Goal: Task Accomplishment & Management: Use online tool/utility

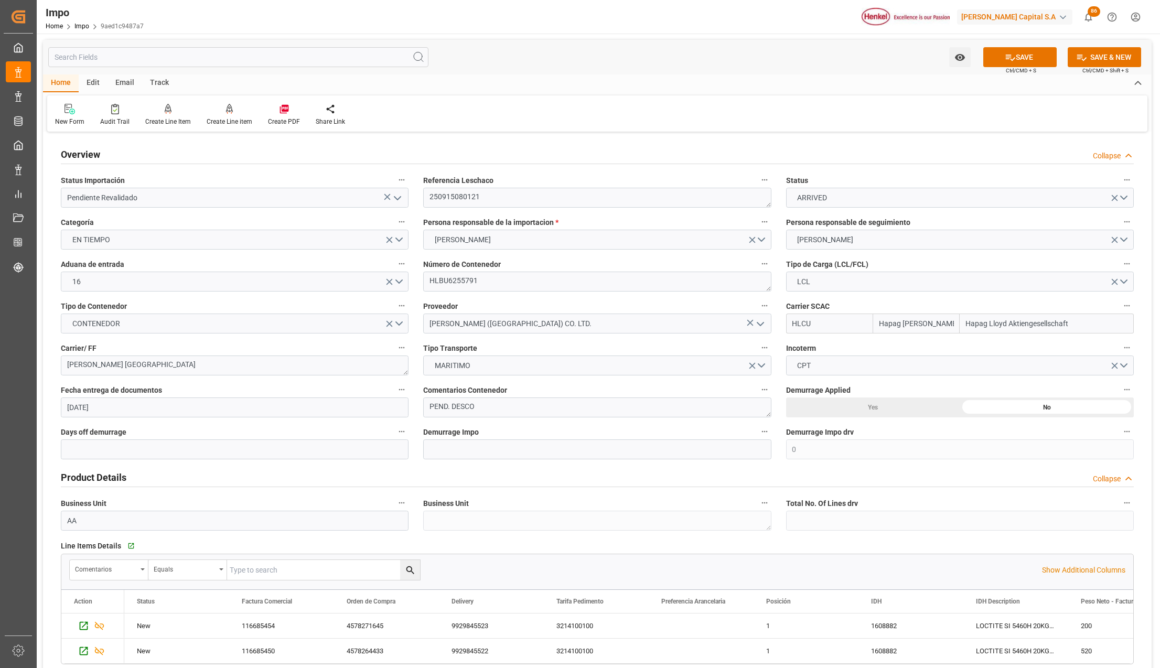
scroll to position [1257, 0]
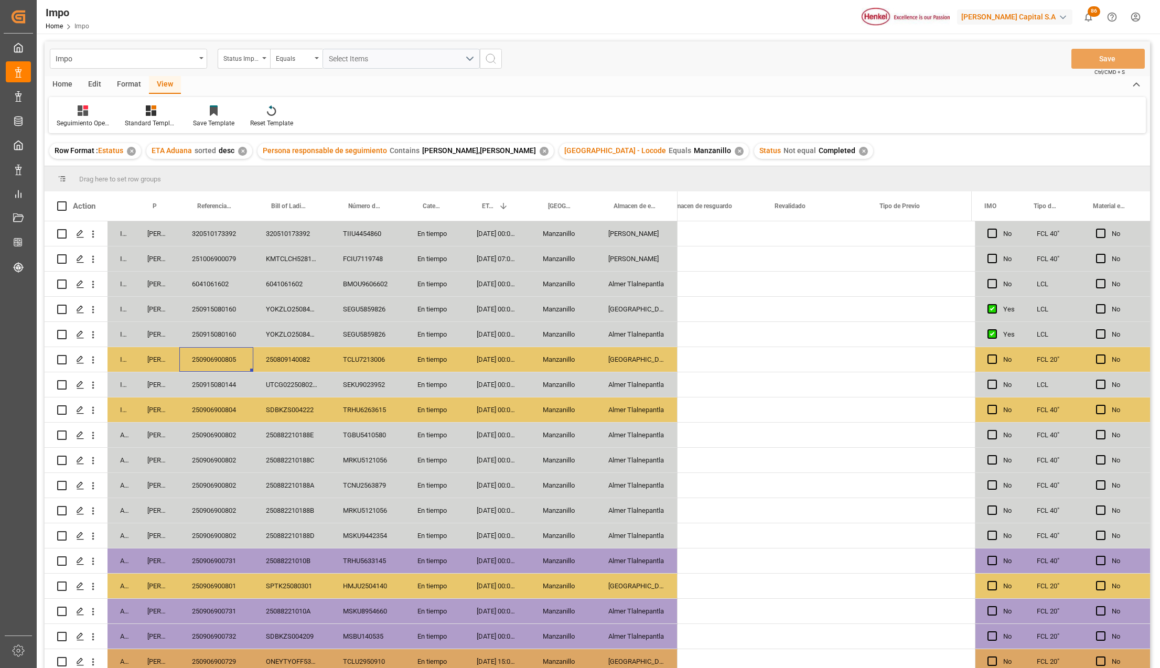
scroll to position [0, 2072]
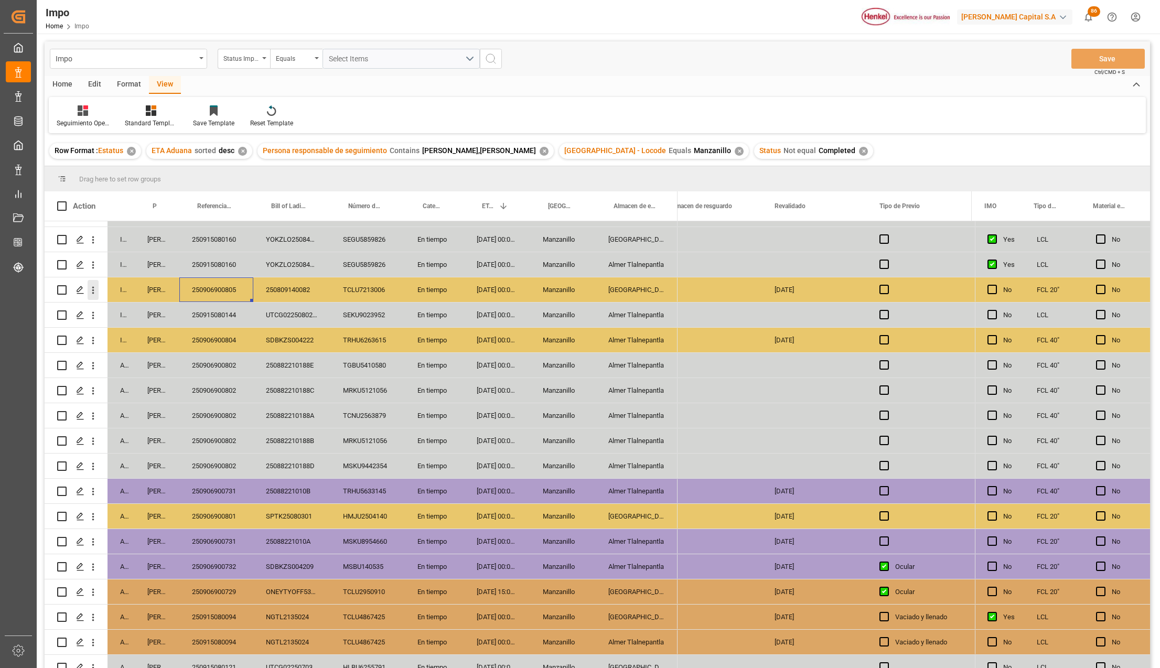
click at [97, 286] on icon "open menu" at bounding box center [93, 290] width 11 height 11
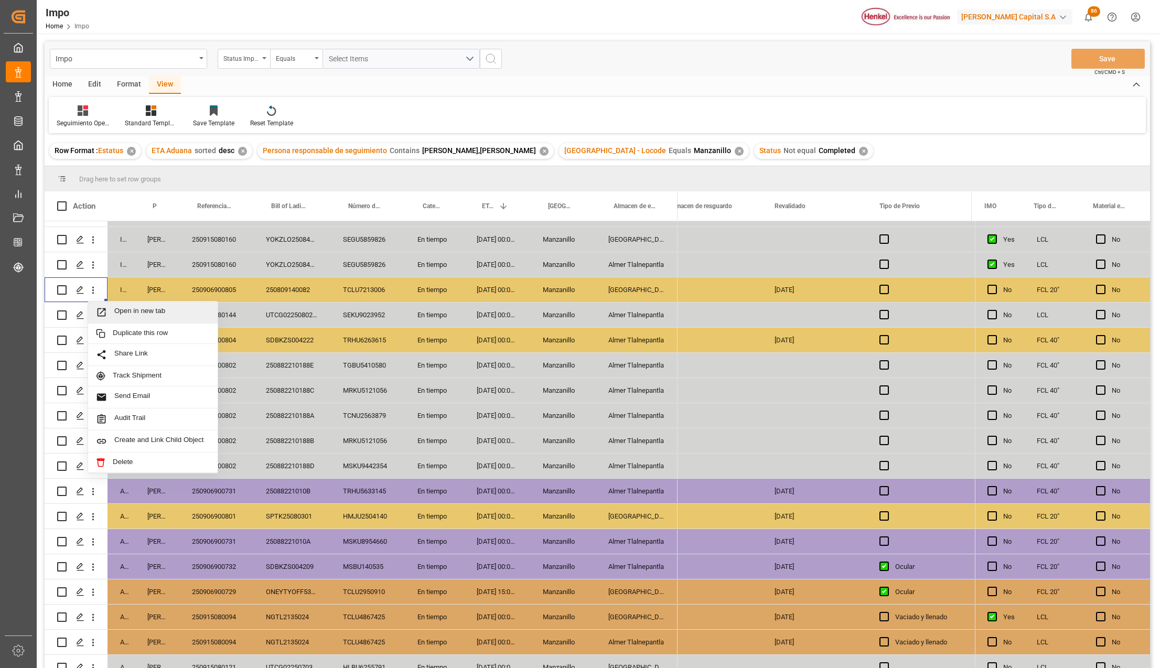
click at [111, 307] on span "Press SPACE to select this row." at bounding box center [105, 312] width 18 height 11
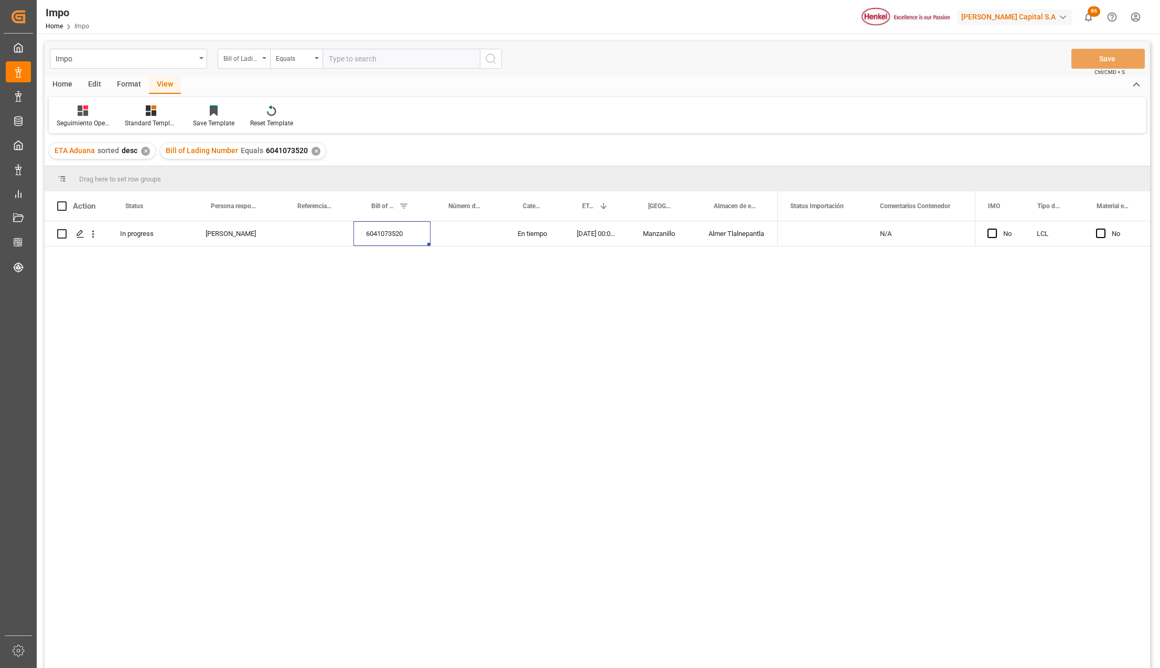
click at [263, 57] on icon "open menu" at bounding box center [264, 58] width 4 height 2
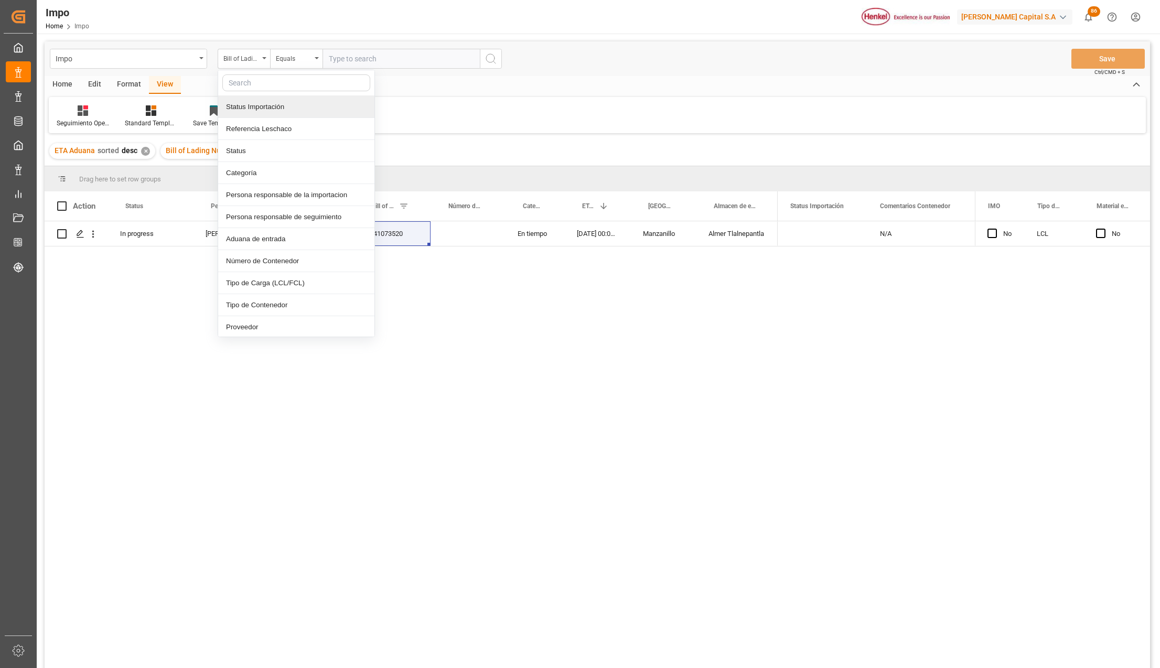
click at [260, 82] on input "text" at bounding box center [296, 82] width 148 height 17
type input "idh"
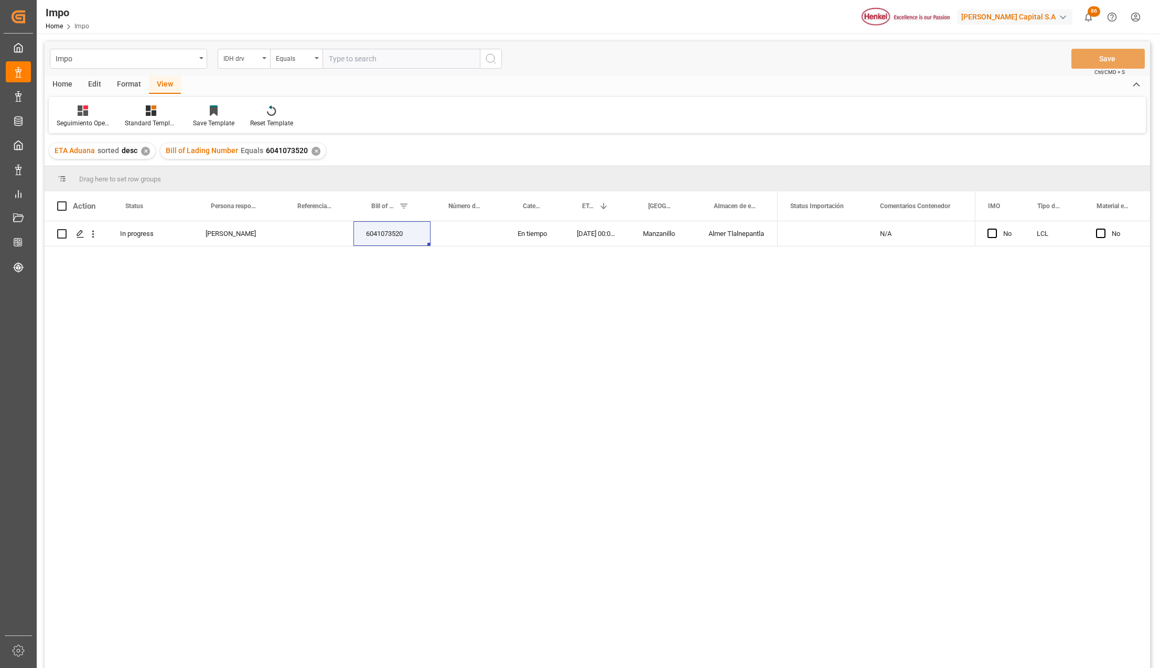
click at [351, 51] on input "text" at bounding box center [401, 59] width 157 height 20
paste input "552962"
type input "552962"
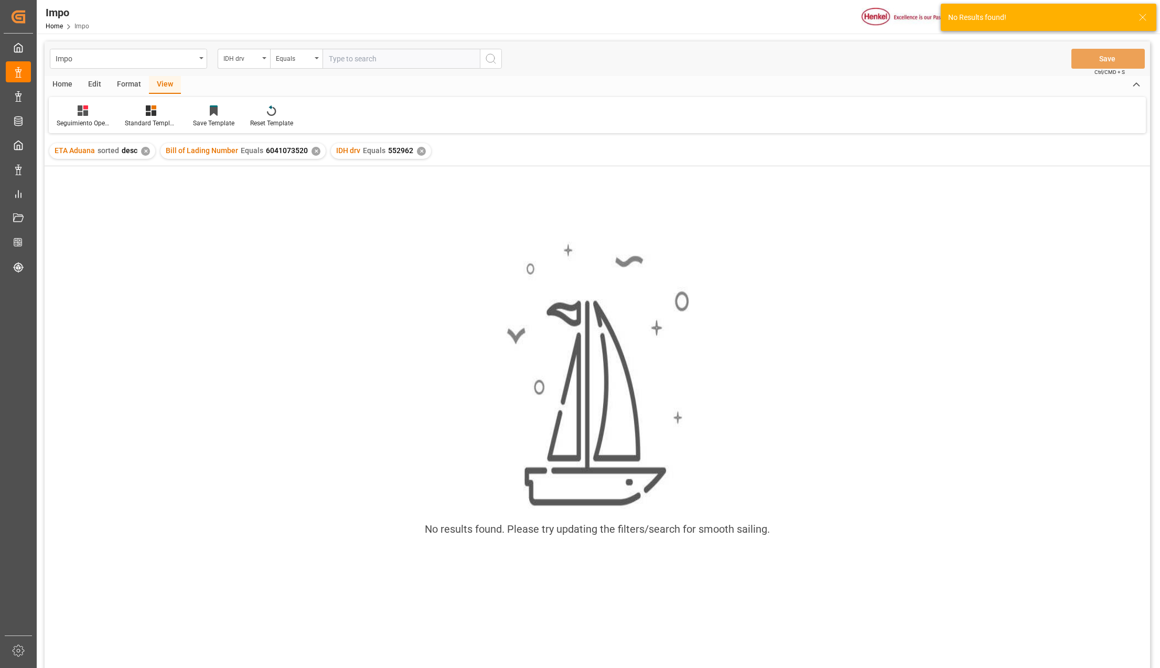
click at [312, 152] on div "✕" at bounding box center [316, 151] width 9 height 9
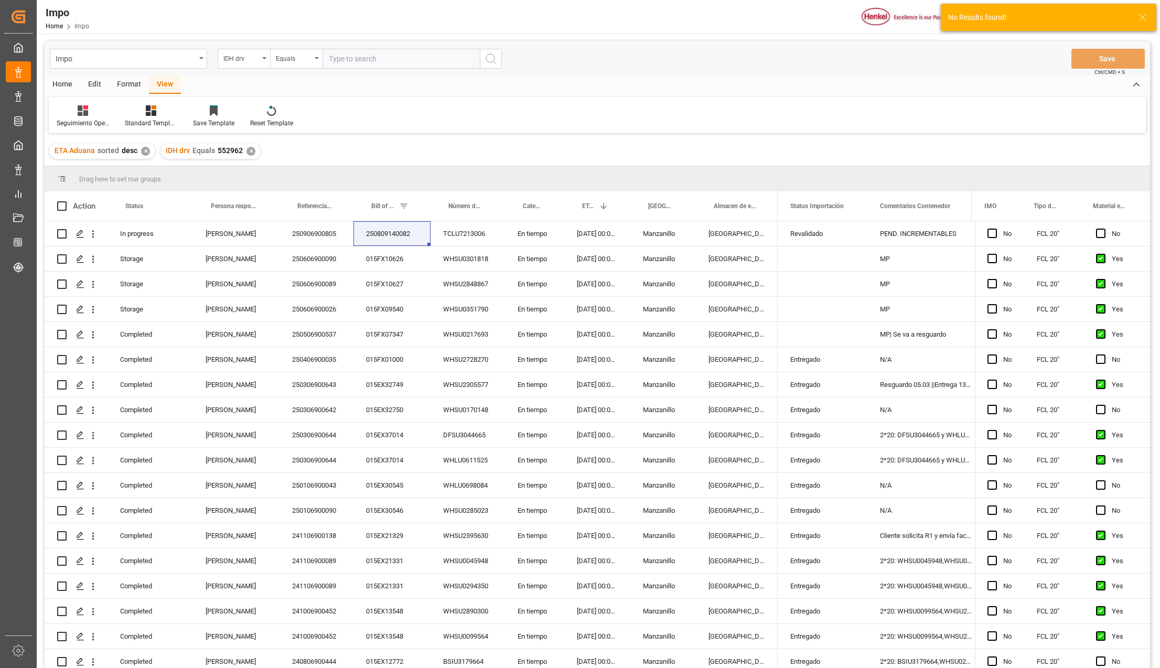
click at [143, 151] on div "✕" at bounding box center [145, 151] width 9 height 9
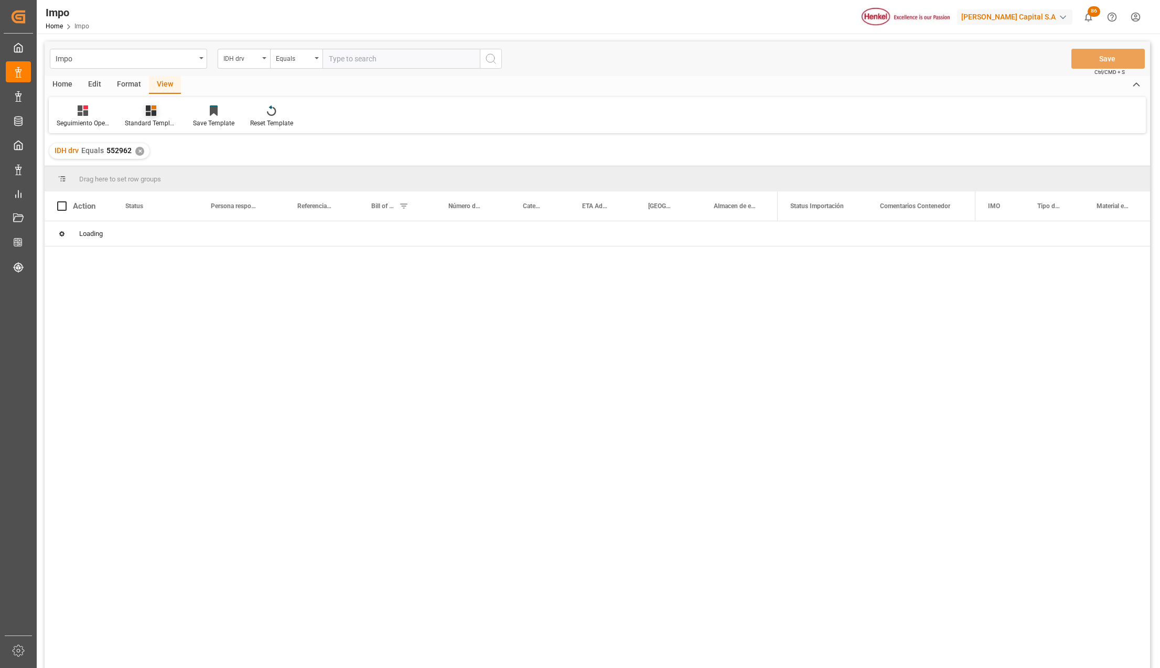
click at [150, 110] on icon at bounding box center [151, 110] width 10 height 10
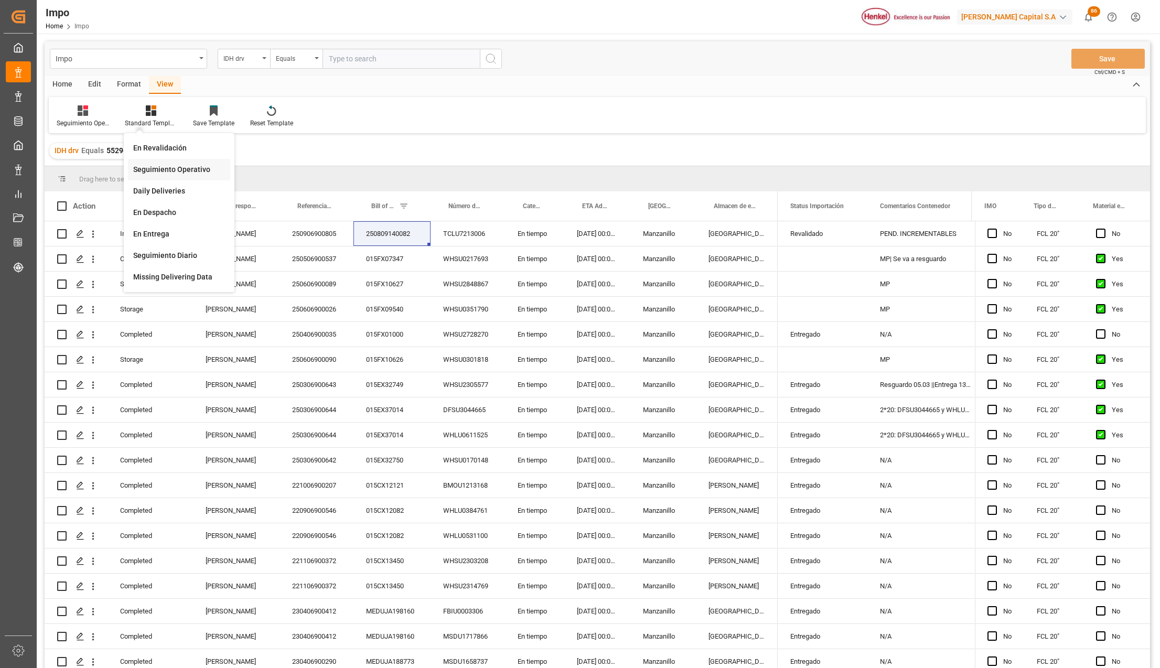
click at [165, 172] on div "Seguimiento Operativo" at bounding box center [179, 169] width 92 height 11
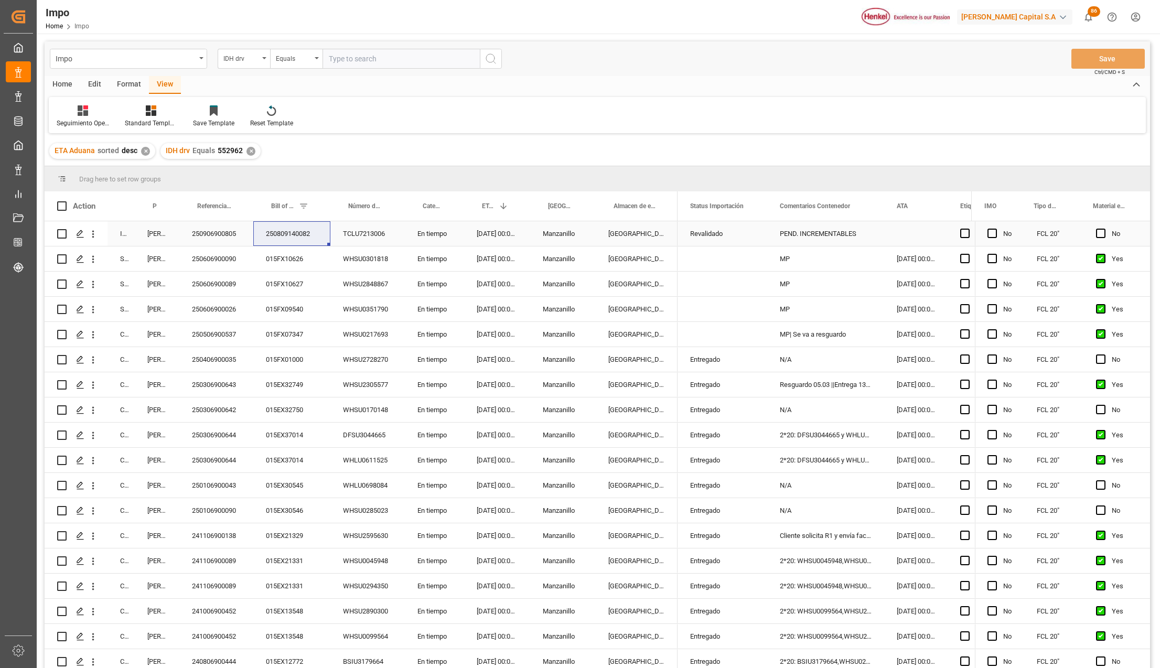
drag, startPoint x: 219, startPoint y: 235, endPoint x: 226, endPoint y: 232, distance: 7.5
click at [219, 235] on div "250906900805" at bounding box center [216, 233] width 74 height 25
click at [235, 261] on div "250606900090" at bounding box center [216, 259] width 74 height 25
click at [215, 280] on div "250606900089" at bounding box center [216, 284] width 74 height 25
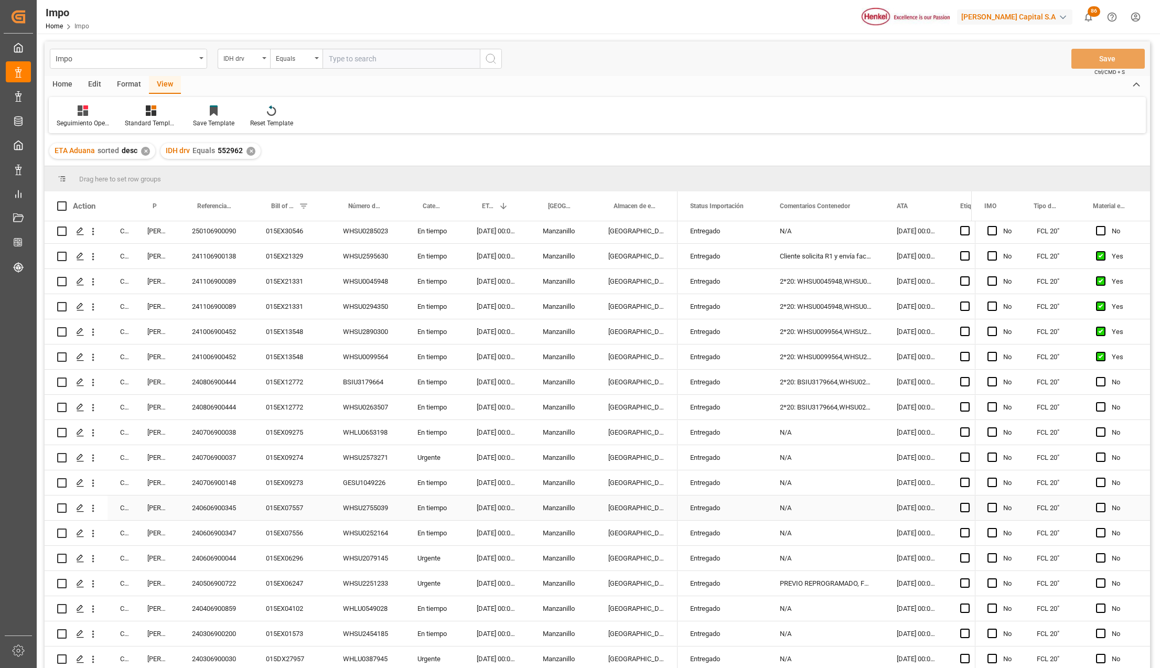
scroll to position [349, 0]
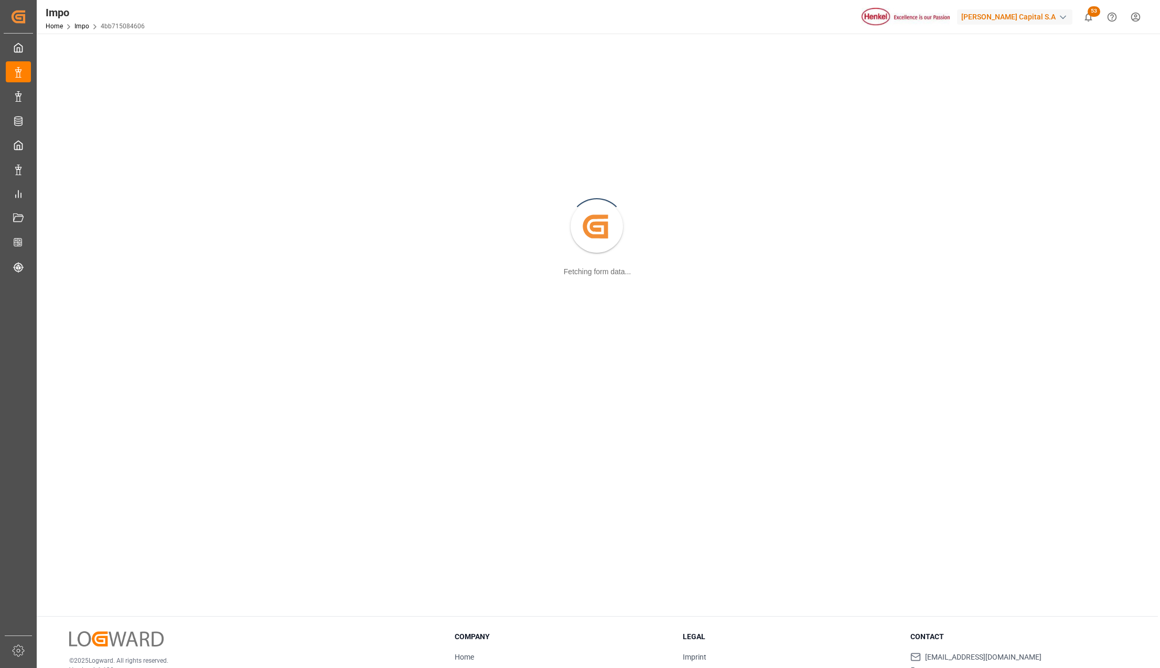
scroll to position [114, 0]
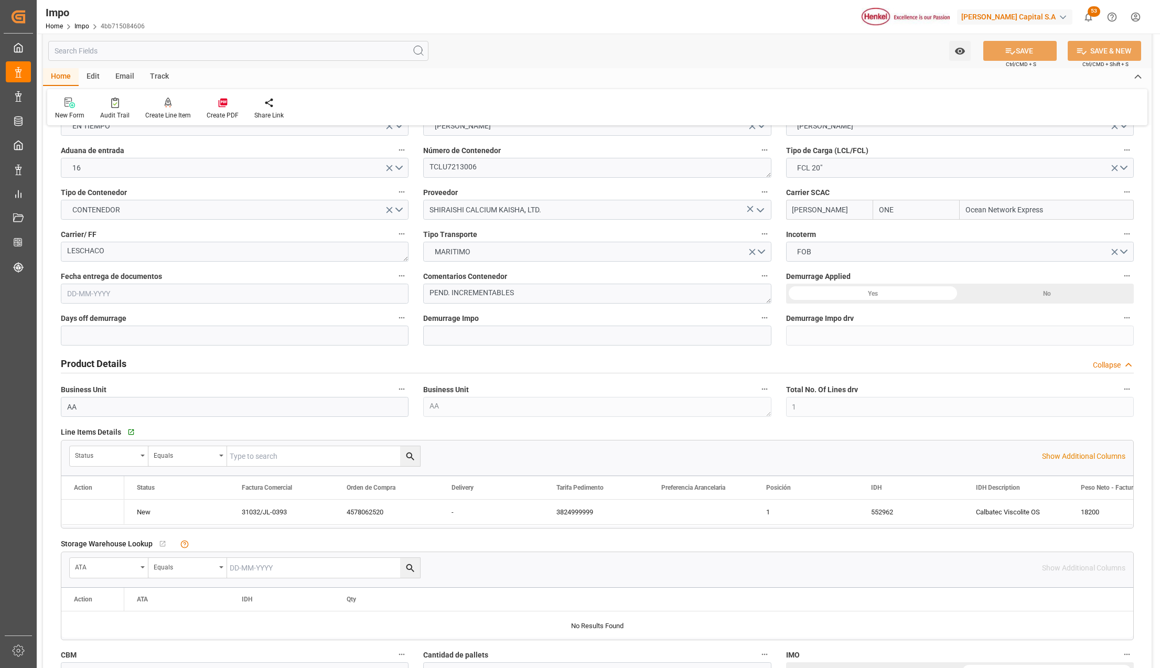
type input "ONE"
type input "Ocean Network Express"
type input "1"
type input "25.16"
type input "16"
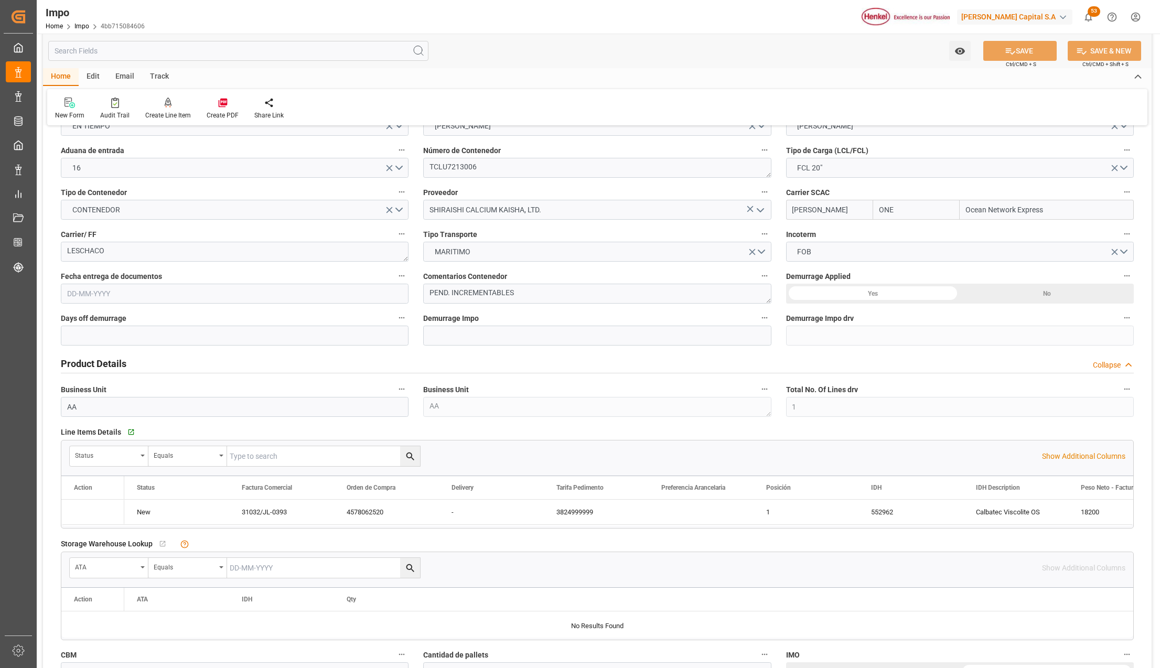
type input "26-08-2025"
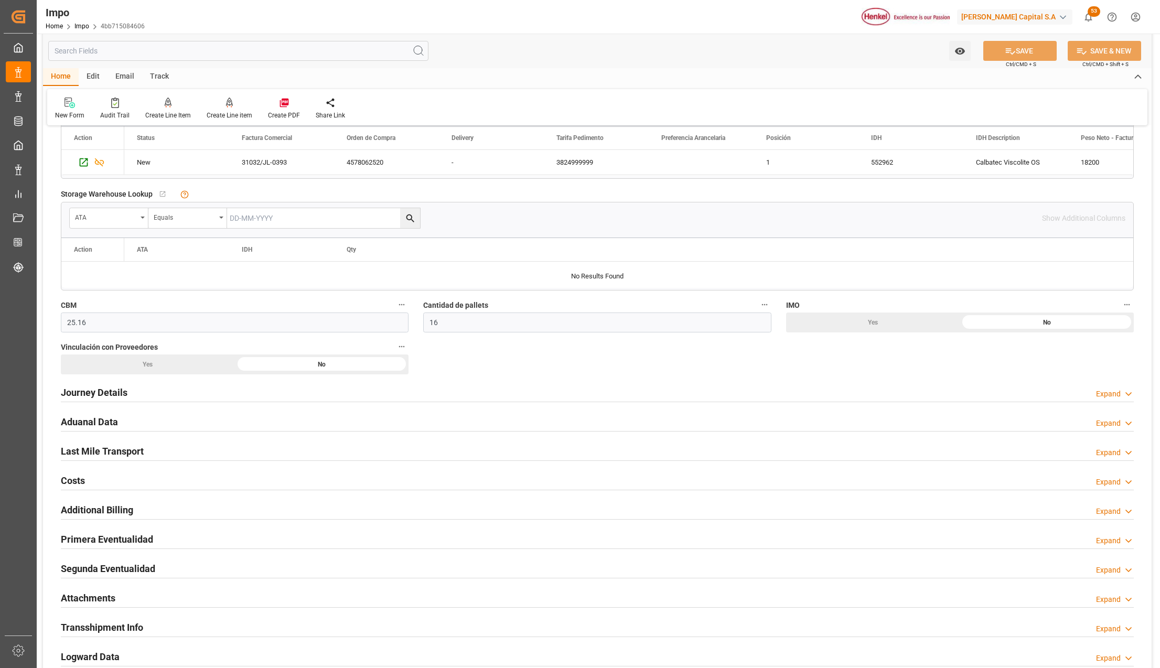
scroll to position [743, 0]
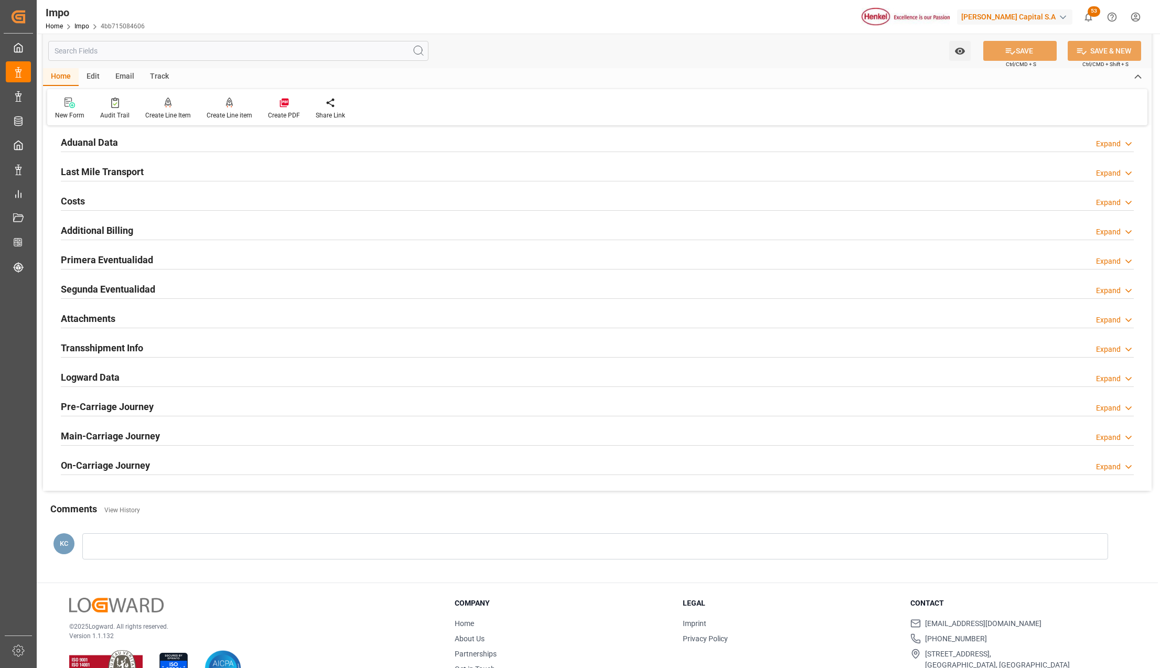
click at [84, 319] on h2 "Attachments" at bounding box center [88, 319] width 55 height 14
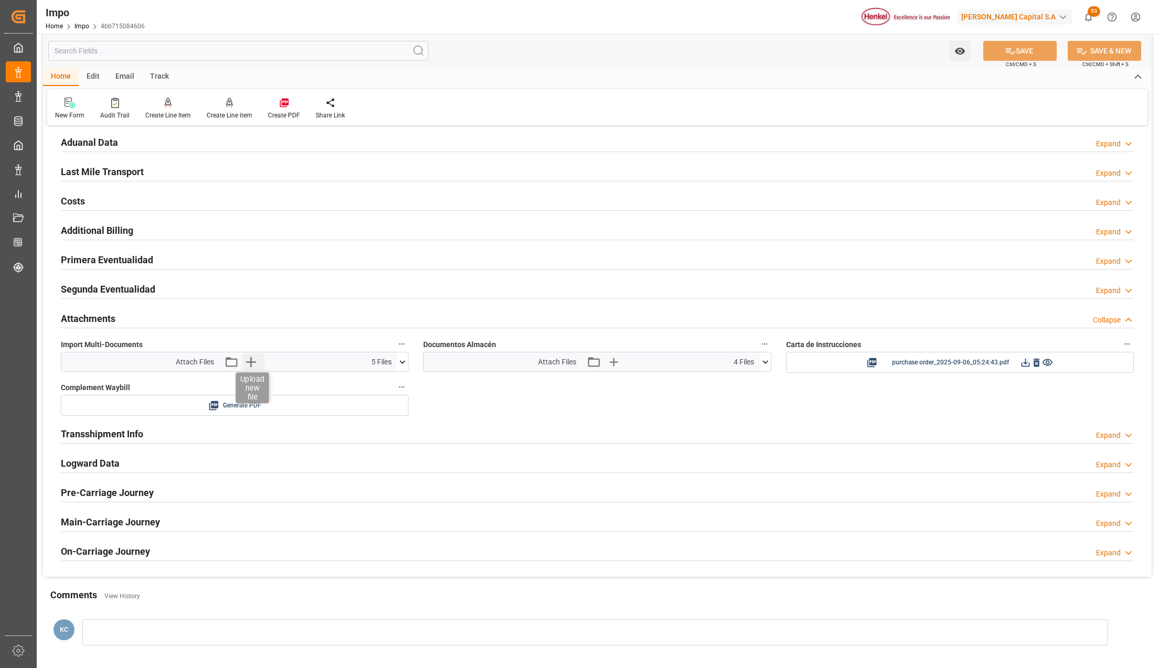
click at [246, 358] on icon "button" at bounding box center [250, 362] width 17 height 17
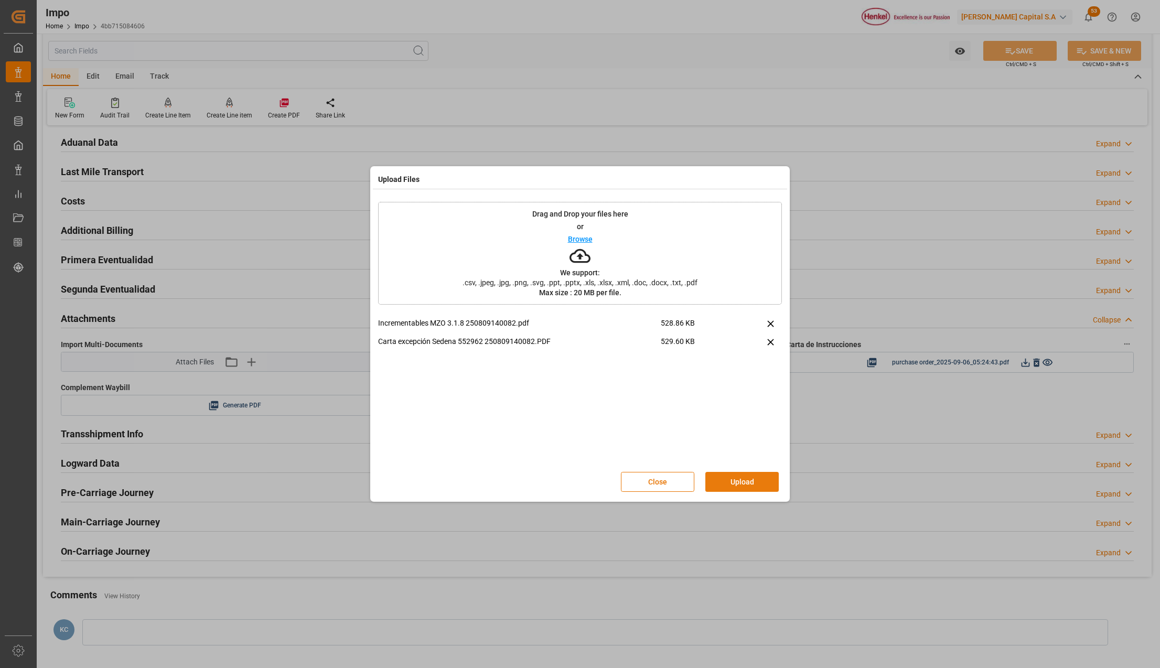
click at [724, 483] on button "Upload" at bounding box center [742, 482] width 73 height 20
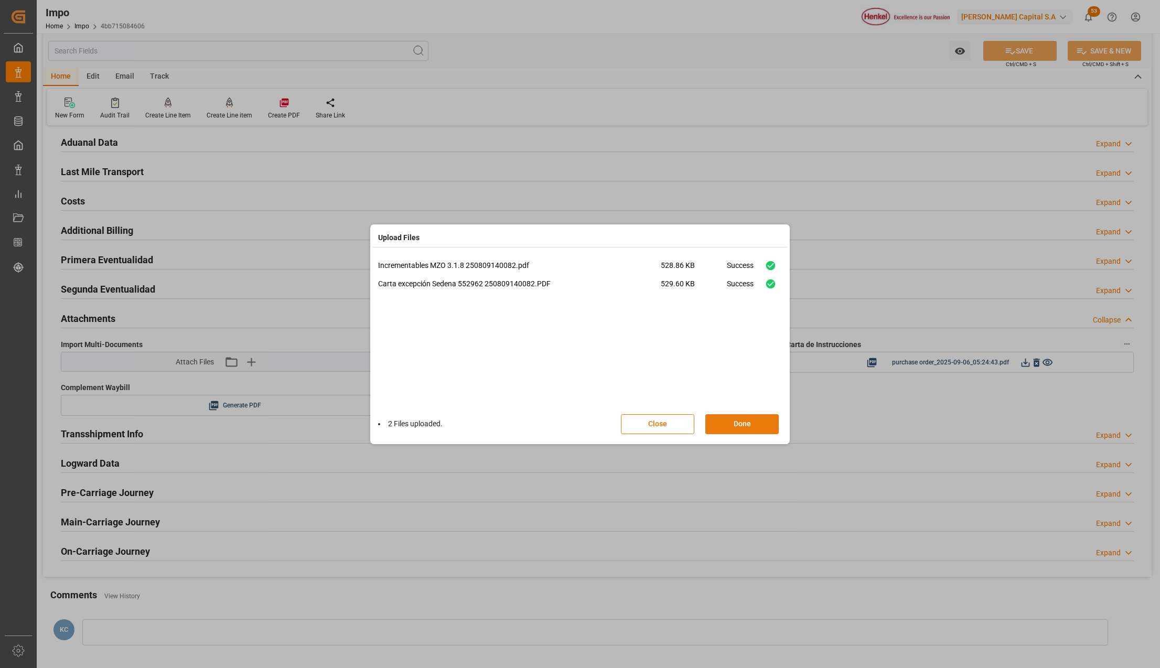
click at [730, 426] on button "Done" at bounding box center [742, 424] width 73 height 20
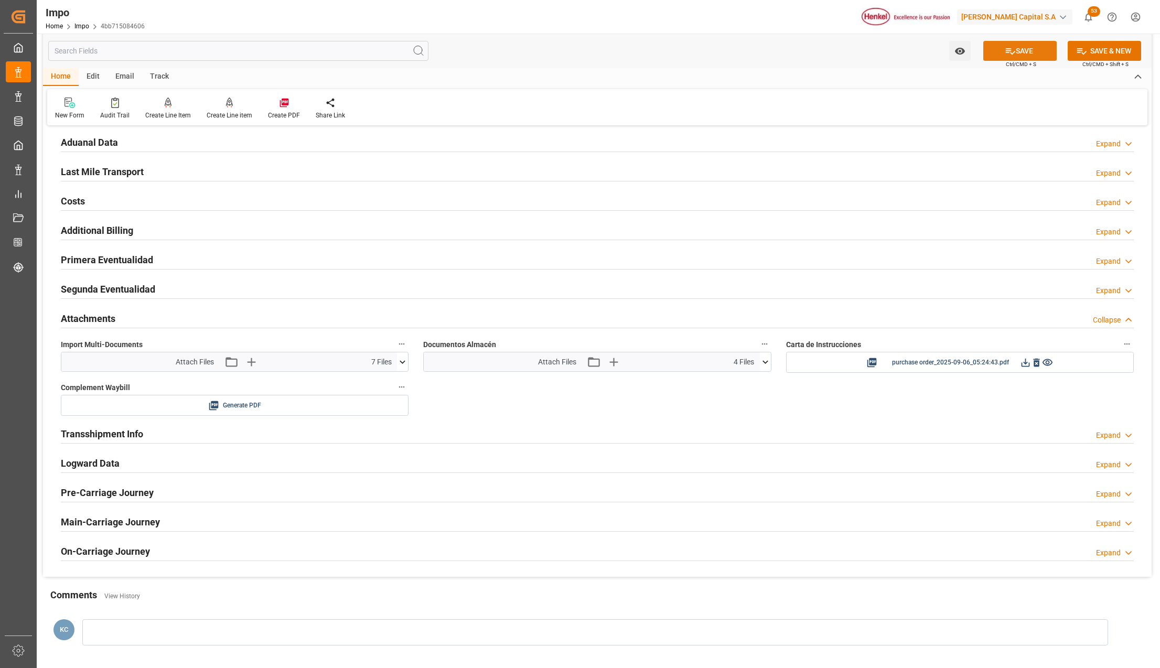
click at [994, 55] on button "SAVE" at bounding box center [1020, 51] width 73 height 20
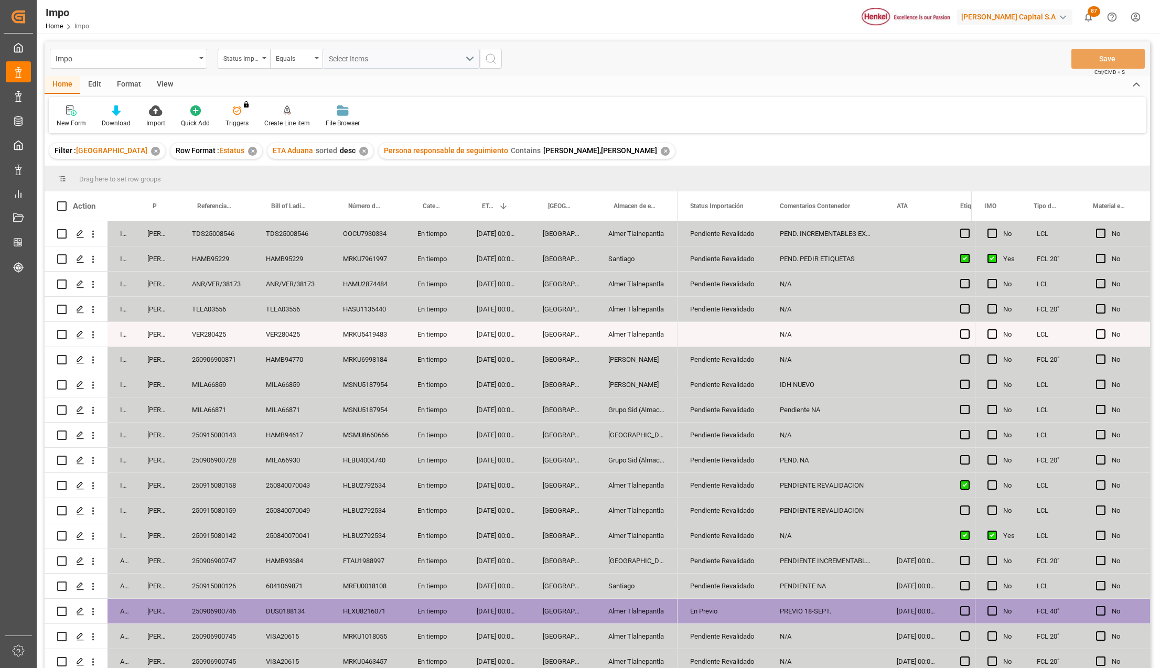
click at [159, 409] on div "[PERSON_NAME]" at bounding box center [157, 410] width 45 height 25
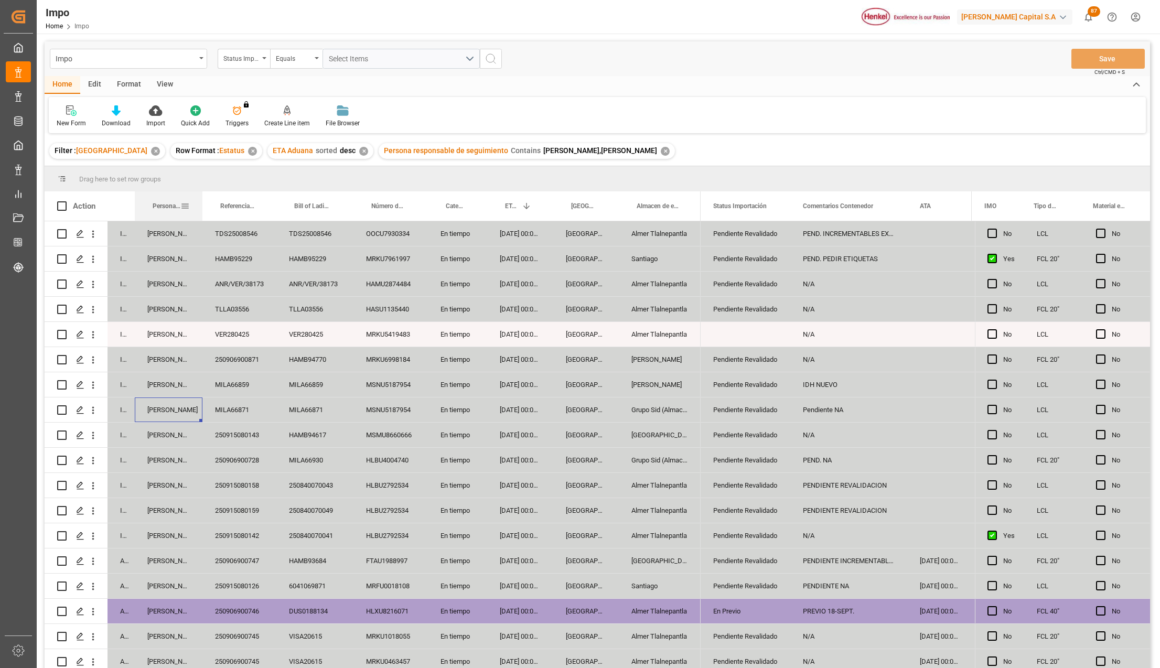
drag, startPoint x: 179, startPoint y: 196, endPoint x: 202, endPoint y: 198, distance: 23.2
click at [202, 198] on div at bounding box center [202, 205] width 4 height 29
